Goal: Information Seeking & Learning: Check status

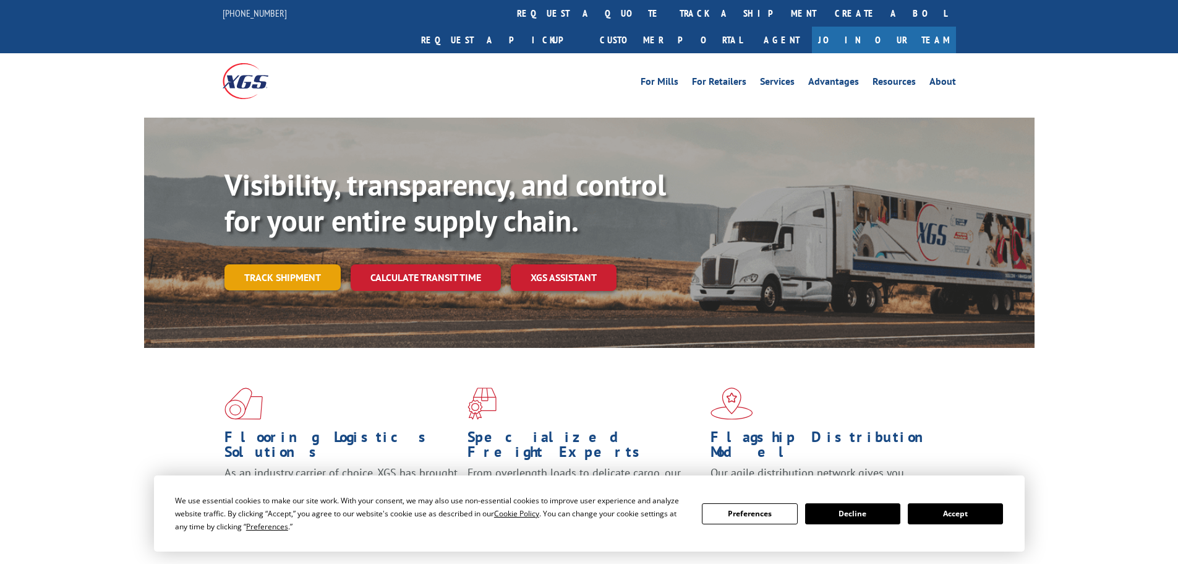
click at [295, 264] on link "Track shipment" at bounding box center [283, 277] width 116 height 26
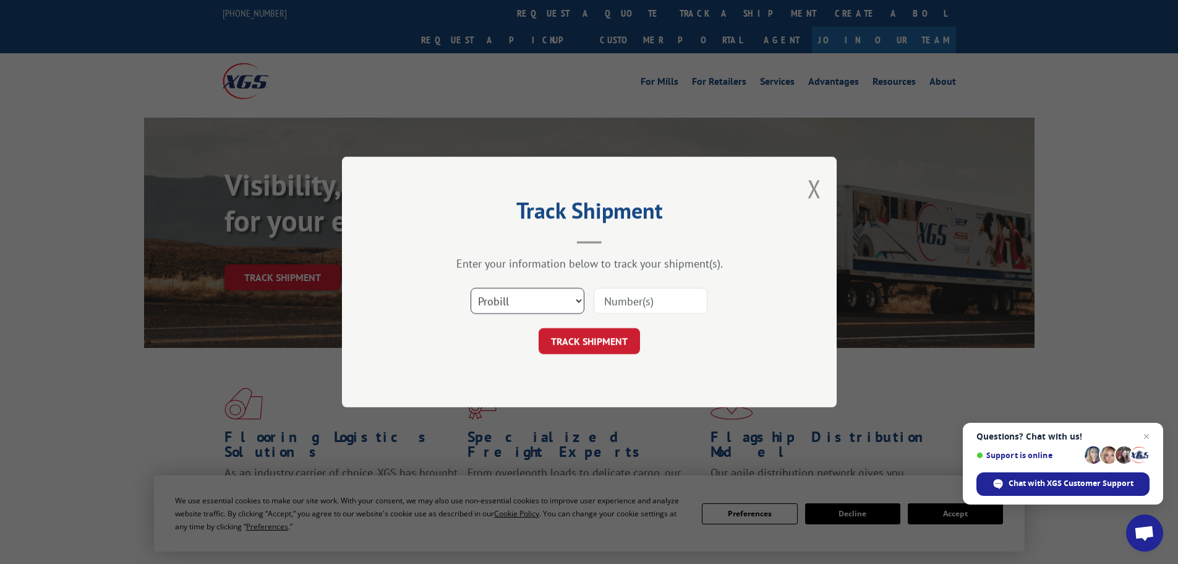
click at [545, 310] on select "Select category... Probill BOL PO" at bounding box center [528, 301] width 114 height 26
select select "bol"
click at [471, 288] on select "Select category... Probill BOL PO" at bounding box center [528, 301] width 114 height 26
paste input "5562609"
type input "5562609"
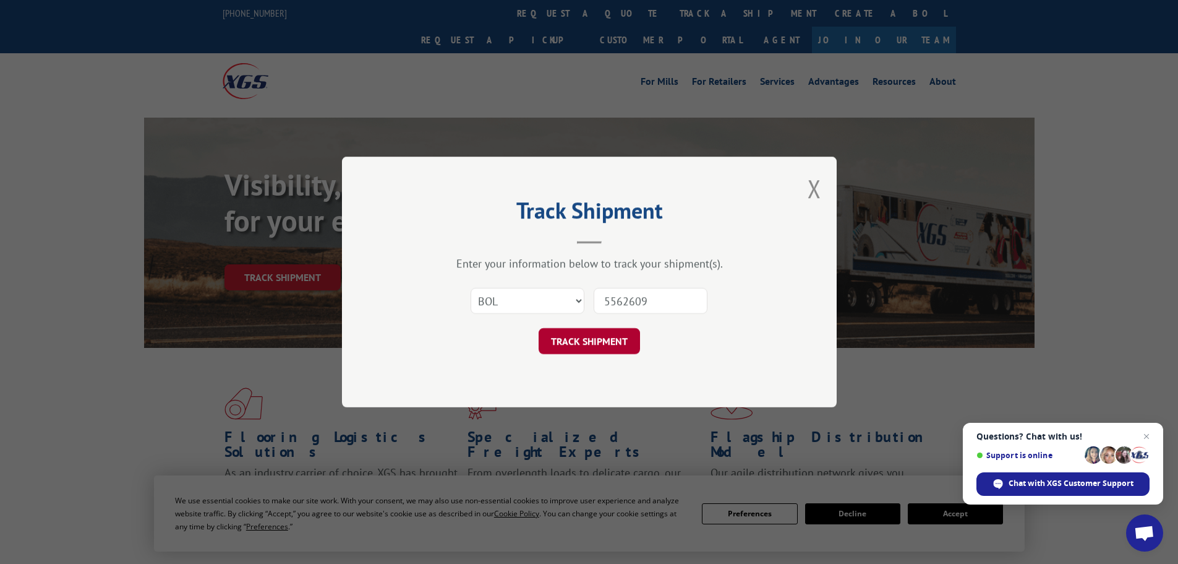
click at [626, 343] on button "TRACK SHIPMENT" at bounding box center [589, 341] width 101 height 26
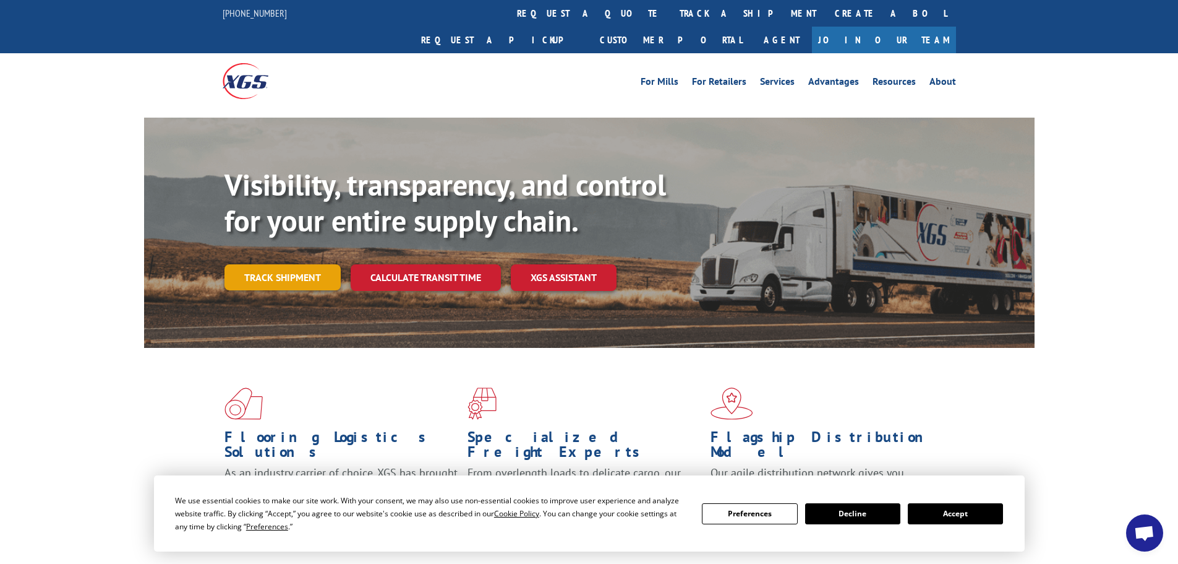
click at [297, 264] on link "Track shipment" at bounding box center [283, 277] width 116 height 26
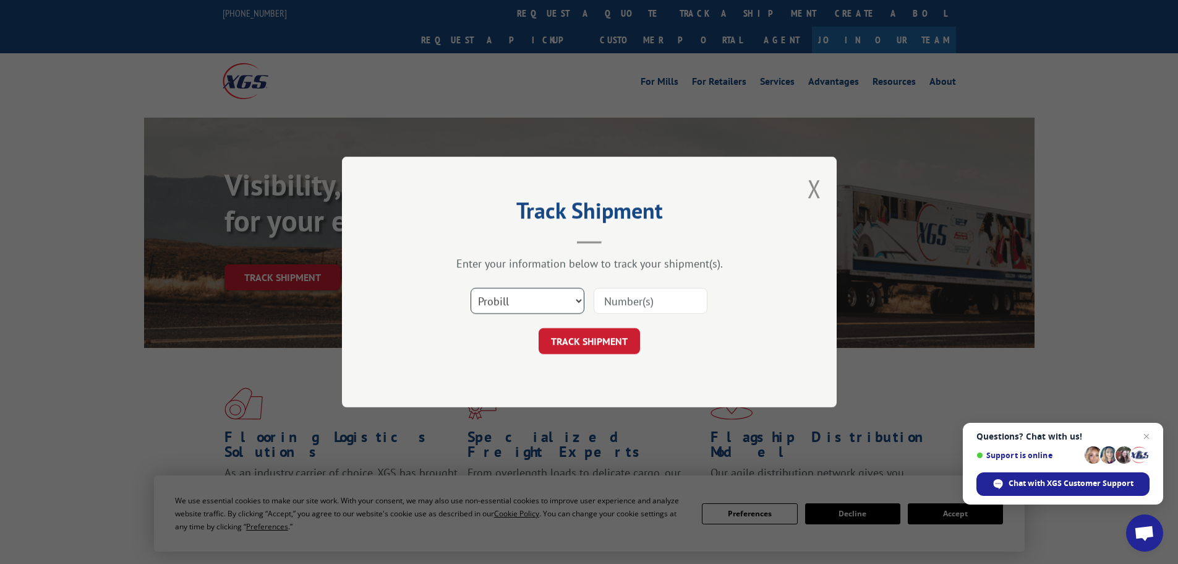
click at [569, 296] on select "Select category... Probill BOL PO" at bounding box center [528, 301] width 114 height 26
select select "bol"
click at [471, 288] on select "Select category... Probill BOL PO" at bounding box center [528, 301] width 114 height 26
click at [652, 304] on input at bounding box center [651, 301] width 114 height 26
paste input "477421"
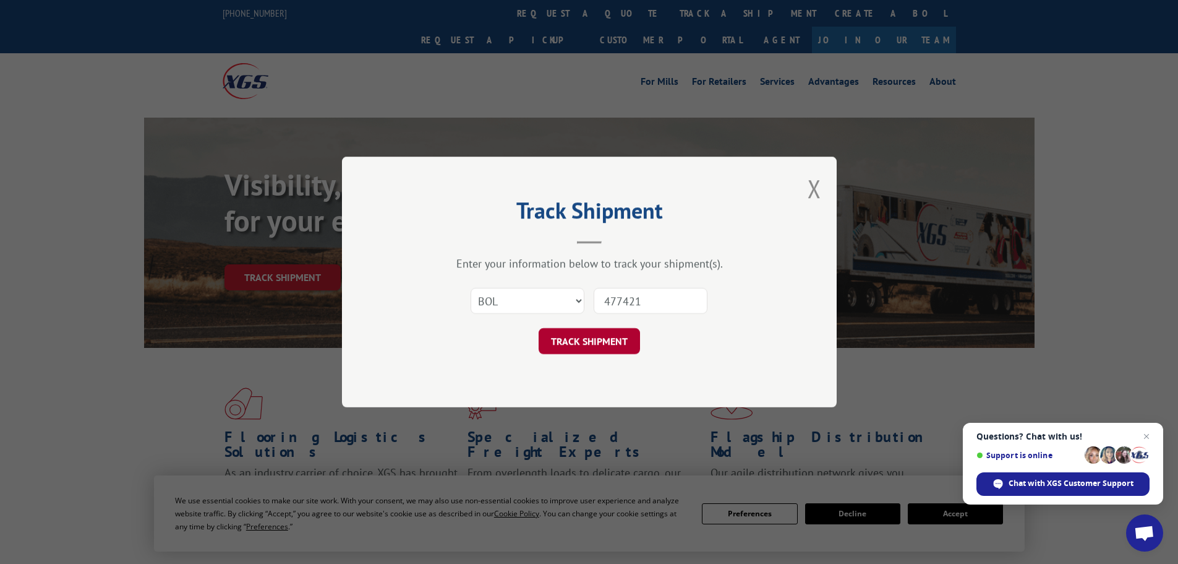
type input "477421"
click at [573, 354] on button "TRACK SHIPMENT" at bounding box center [589, 341] width 101 height 26
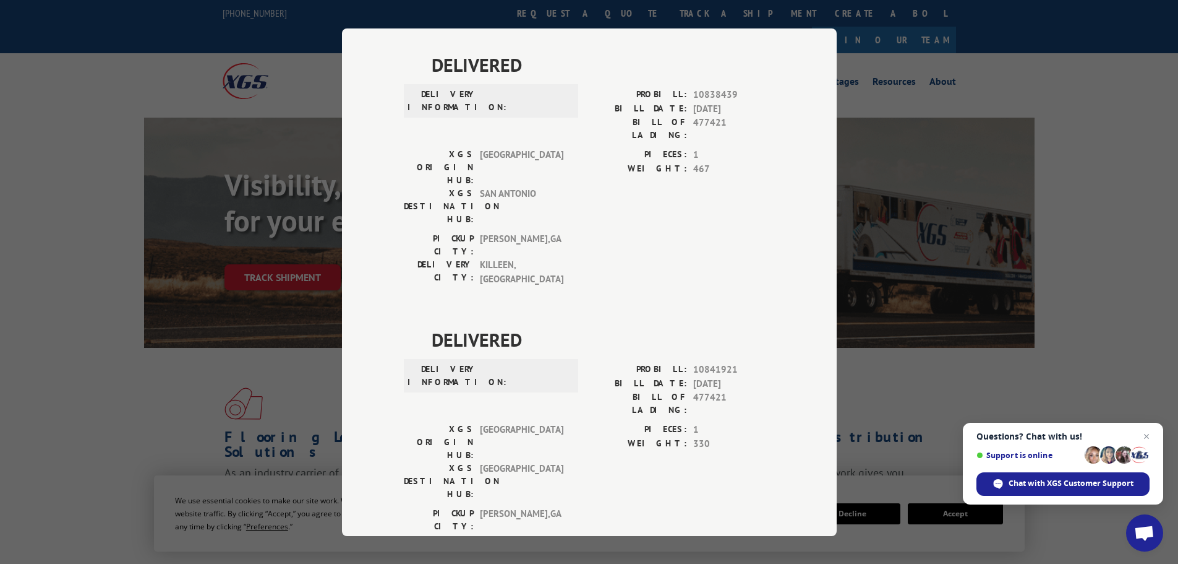
scroll to position [337, 0]
